Goal: Navigation & Orientation: Find specific page/section

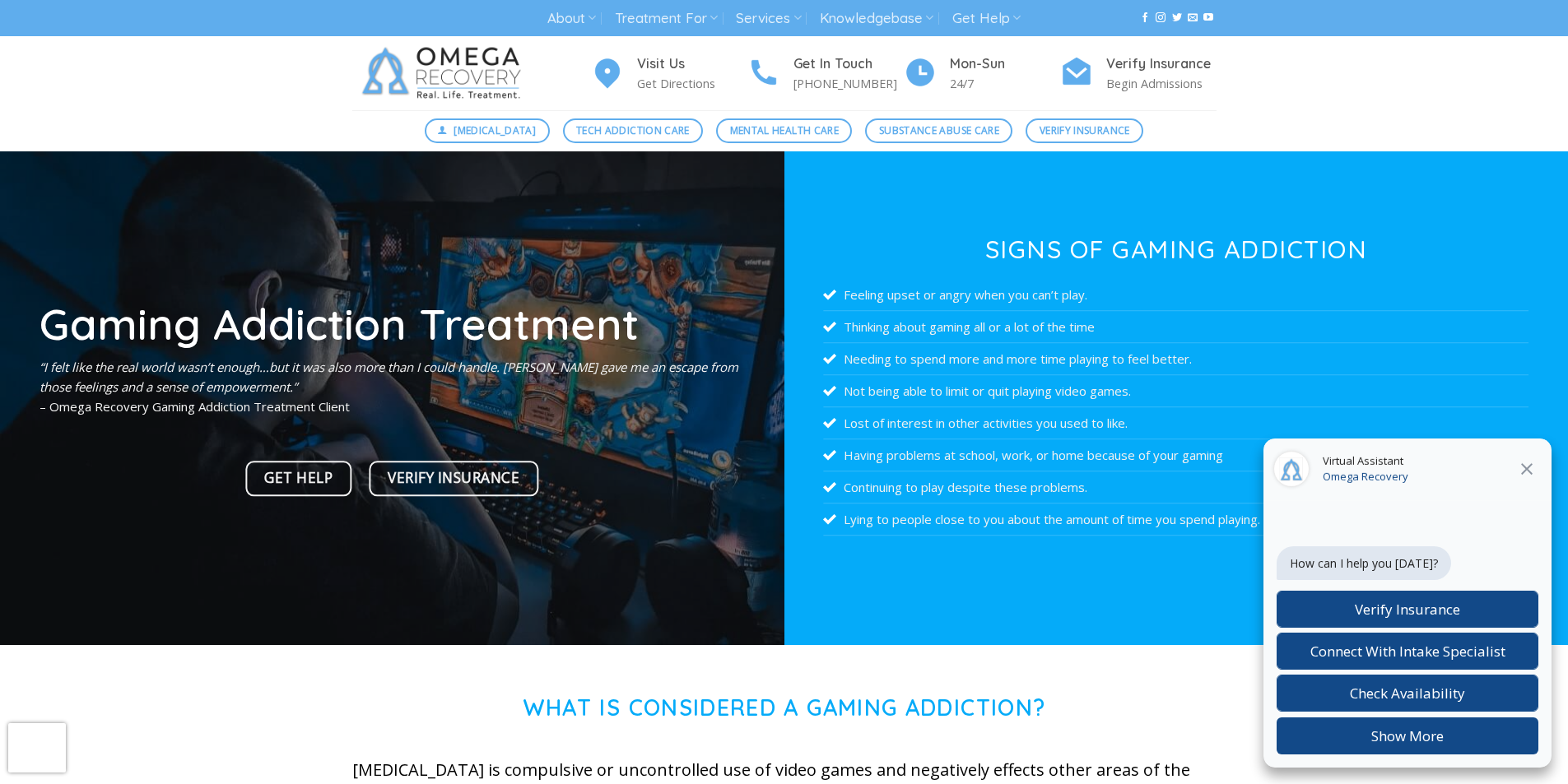
click at [1531, 471] on icon "Close" at bounding box center [1526, 469] width 12 height 12
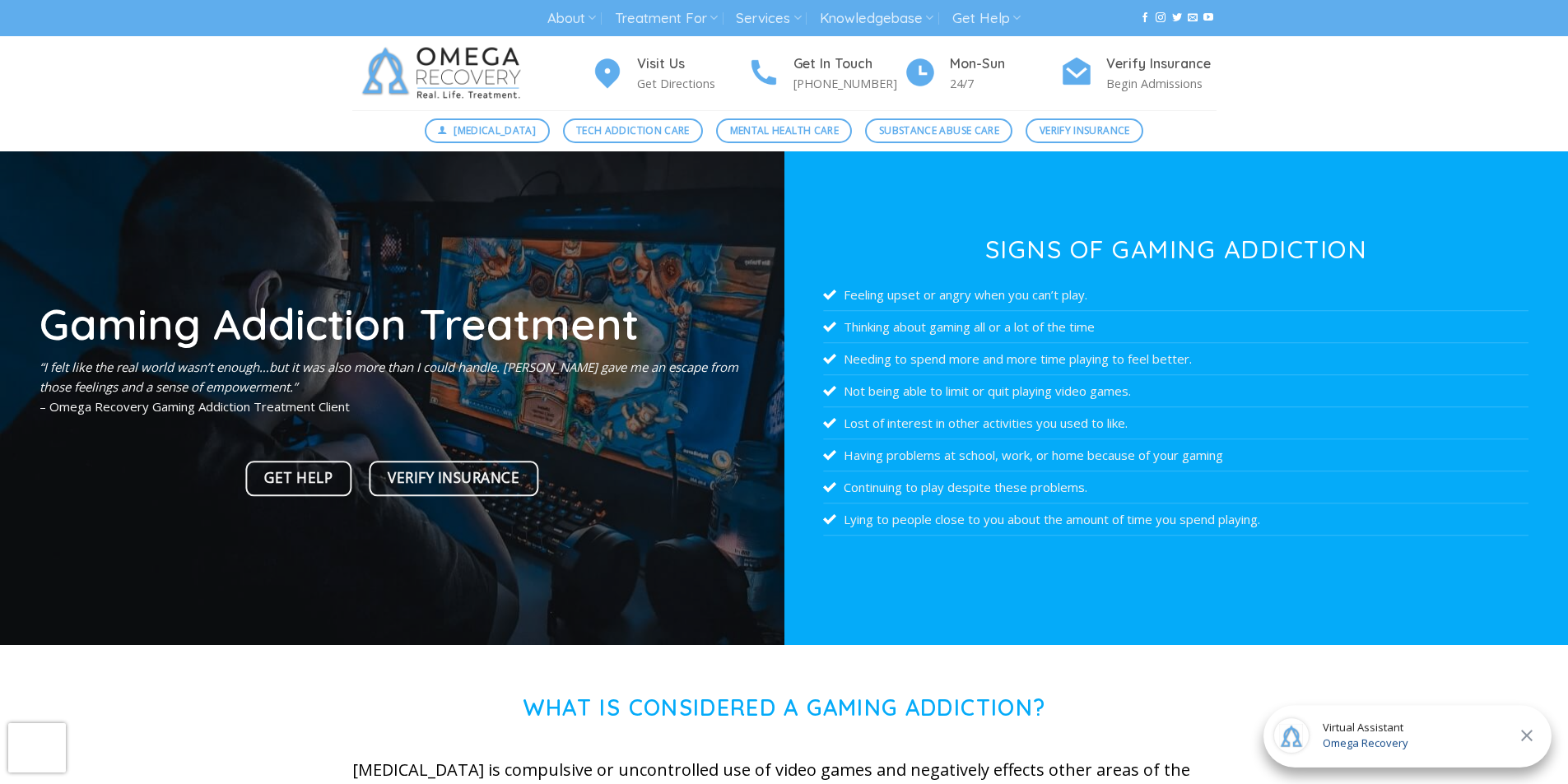
click at [262, 82] on div "Visit Us Get Directions Get In Touch (512) 601-5407 Mon-Sun 24/7 Verify Insuran…" at bounding box center [784, 73] width 1568 height 74
